Goal: Task Accomplishment & Management: Manage account settings

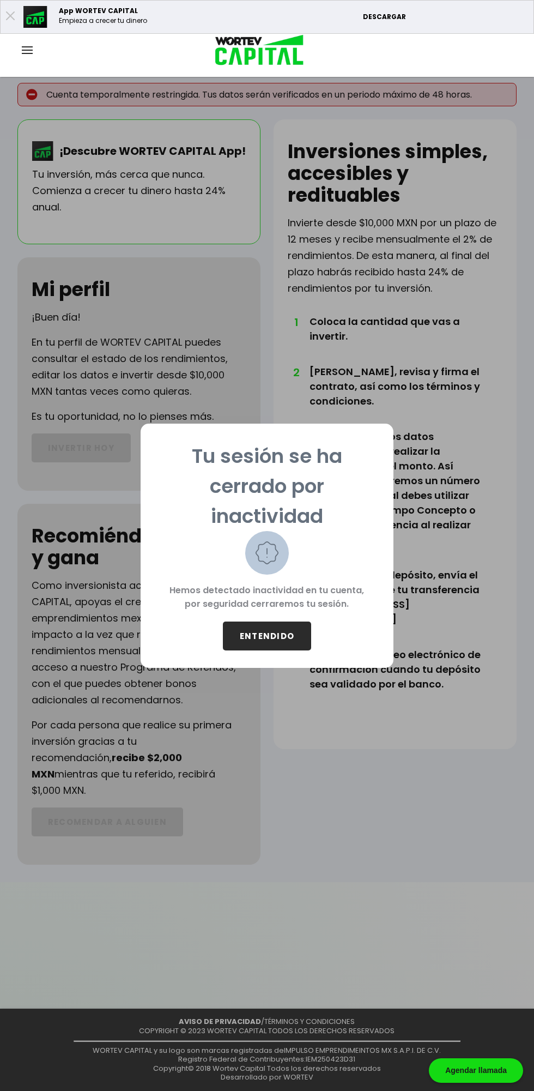
click at [275, 647] on button "ENTENDIDO" at bounding box center [267, 636] width 88 height 29
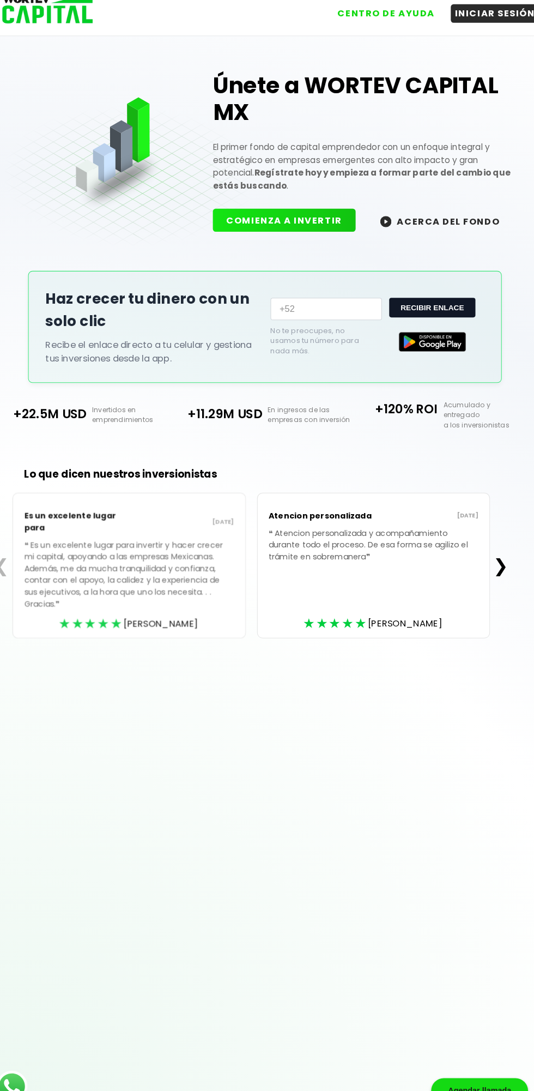
click at [487, 27] on button "INICIAR SESIÓN" at bounding box center [491, 22] width 87 height 18
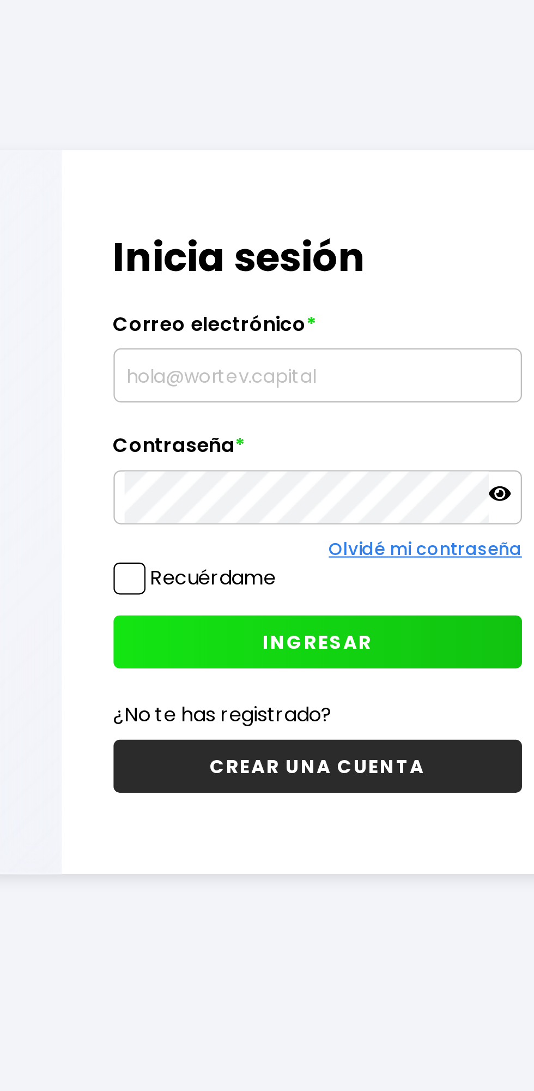
click at [406, 525] on input "text" at bounding box center [381, 513] width 171 height 23
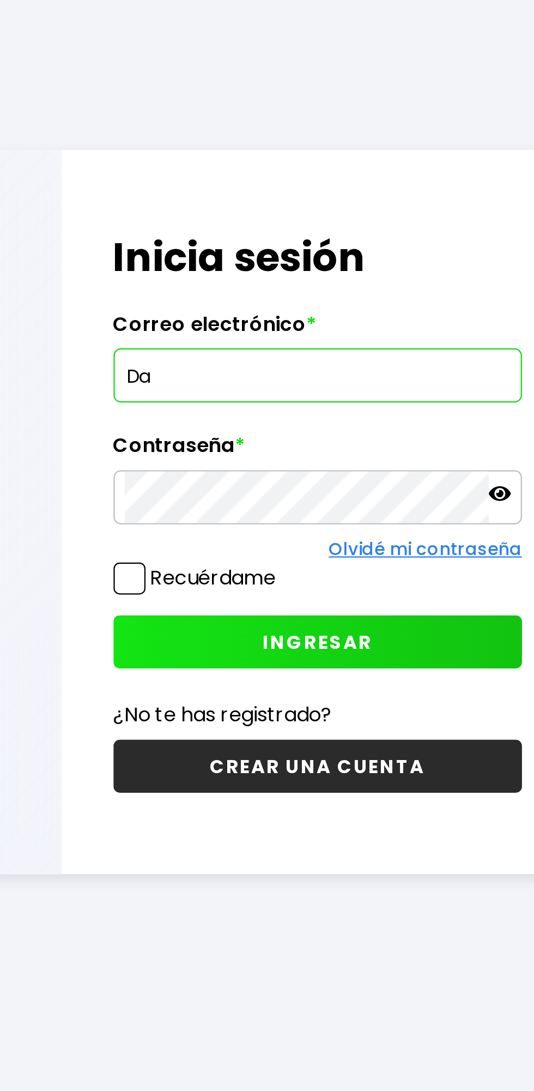
type input "D"
type input "Lolda"
type input "[EMAIL_ADDRESS][DOMAIN_NAME]"
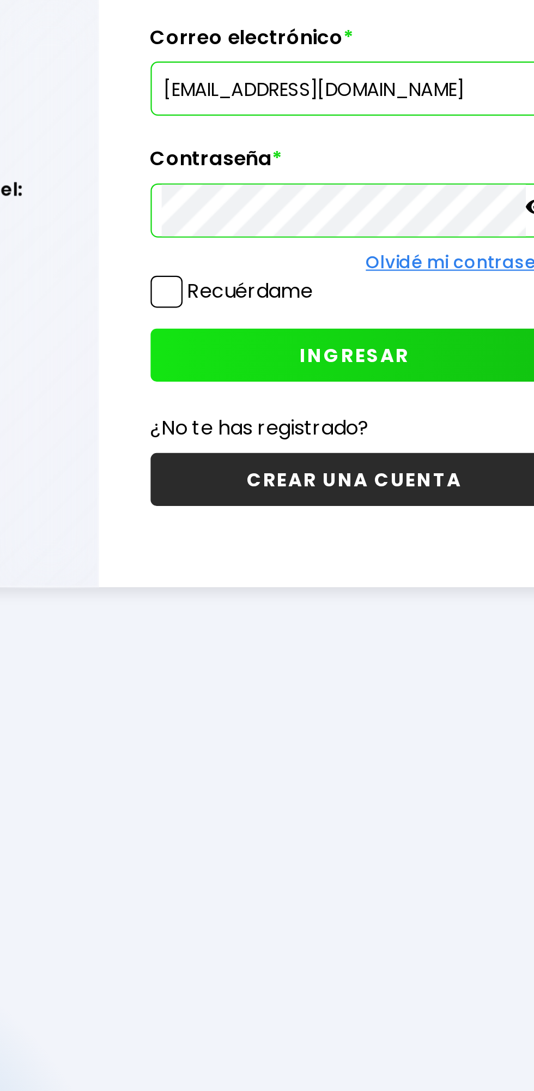
click at [414, 643] on button "INGRESAR" at bounding box center [381, 631] width 181 height 23
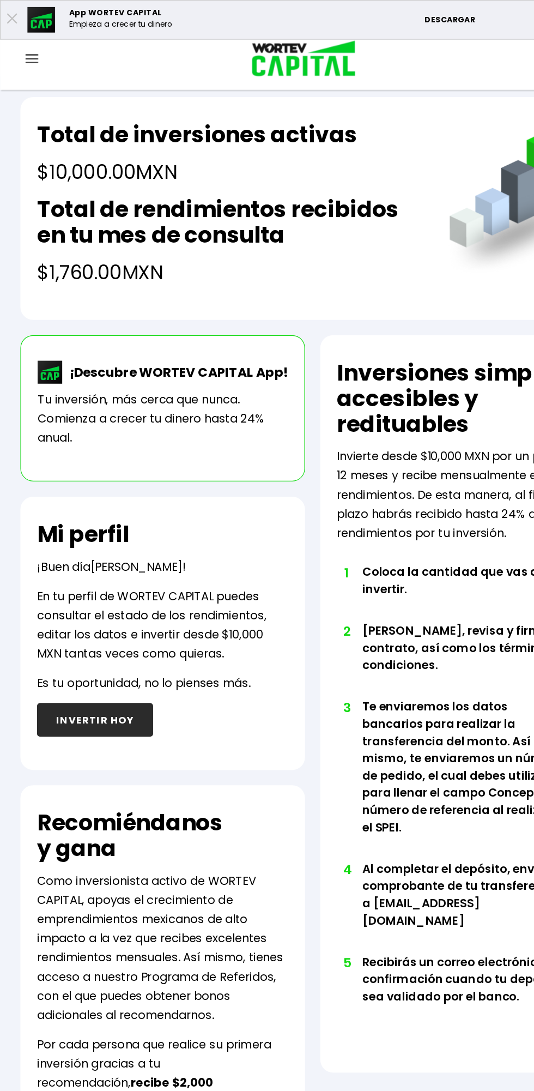
click at [13, 56] on div at bounding box center [27, 51] width 55 height 14
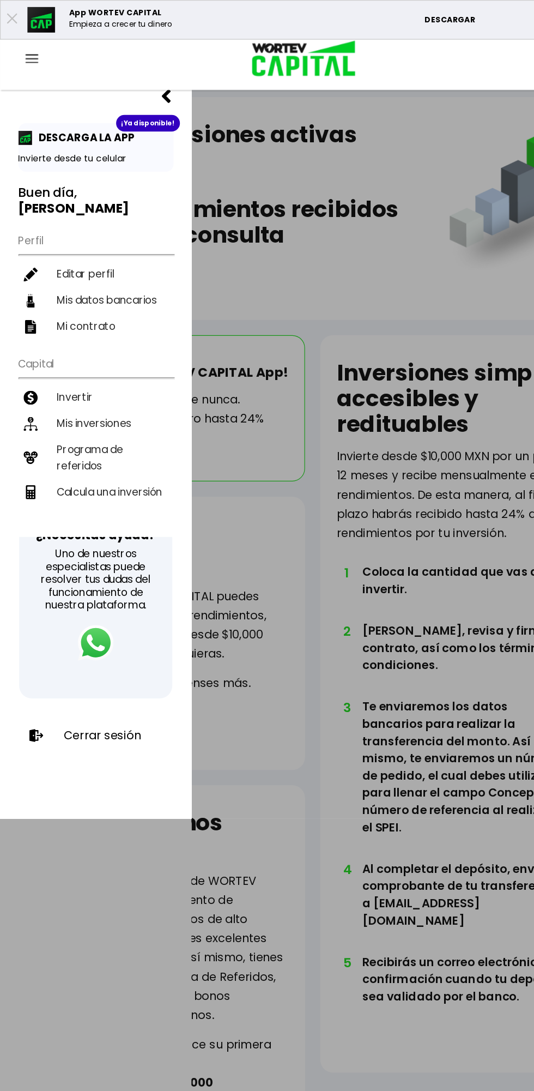
click at [61, 358] on li "Mis inversiones" at bounding box center [82, 362] width 133 height 22
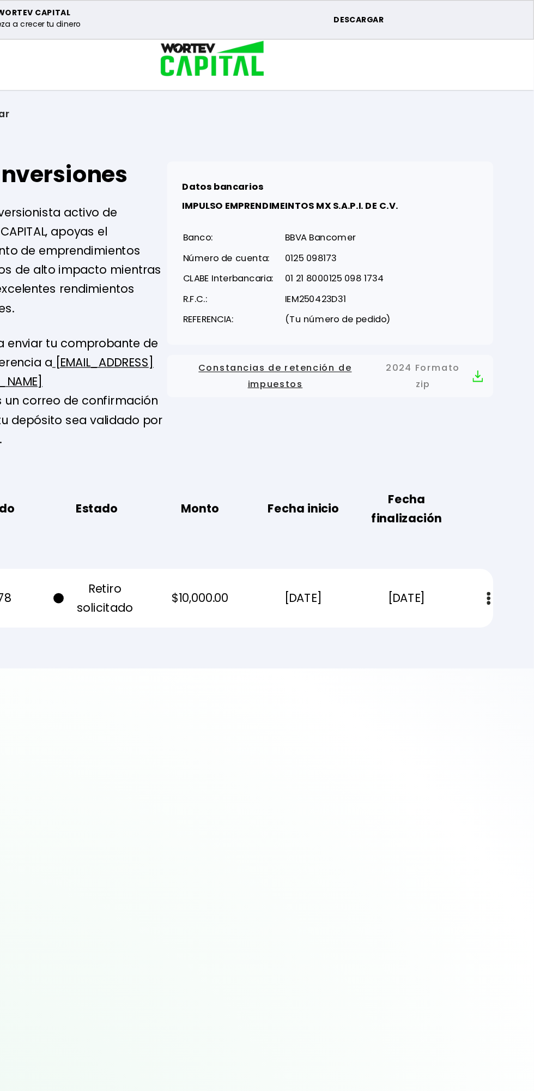
click at [491, 512] on button at bounding box center [495, 511] width 15 height 23
click at [188, 381] on p "Recuerda enviar tu comprobante de tu transferencia a [EMAIL_ADDRESS][DOMAIN_NAM…" at bounding box center [128, 334] width 186 height 98
click at [266, 416] on div "Pedido Estado Monto Fecha inicio Fecha finalización" at bounding box center [267, 435] width 465 height 50
